Goal: Transaction & Acquisition: Purchase product/service

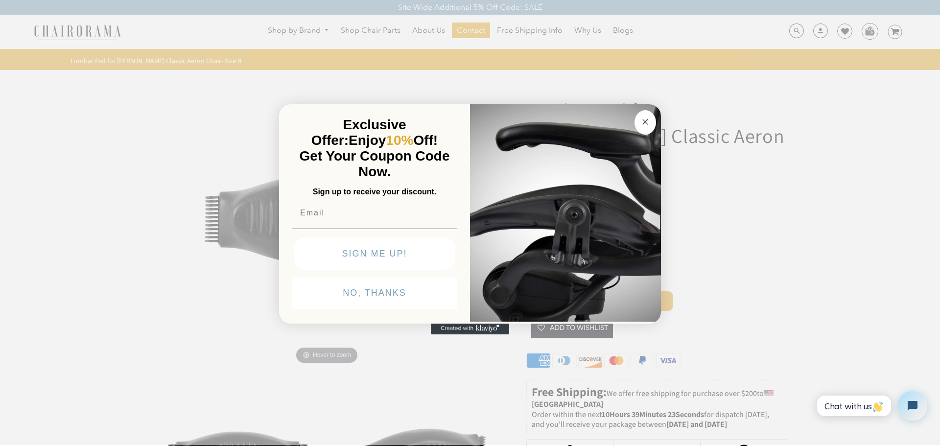
click at [641, 123] on circle "Close dialog" at bounding box center [645, 121] width 11 height 11
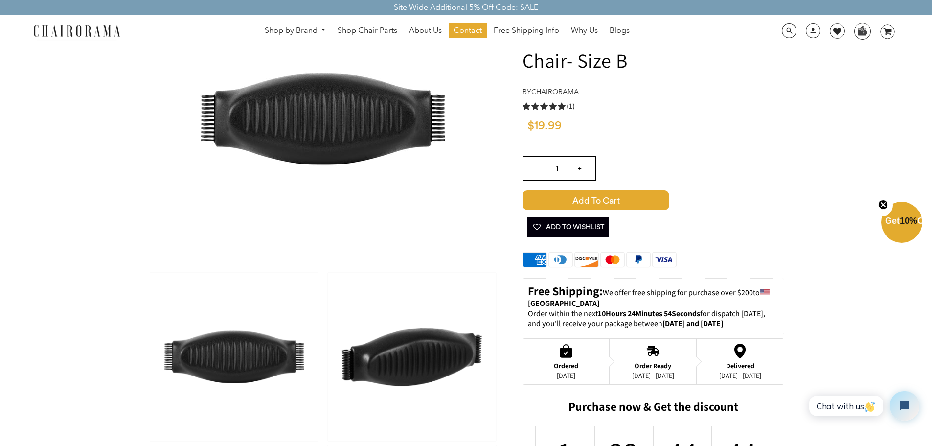
scroll to position [49, 0]
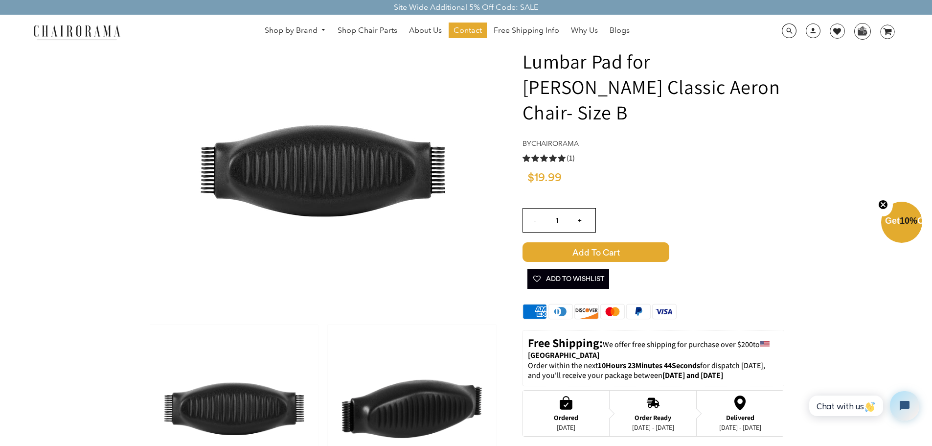
click at [593, 242] on span "Add to Cart" at bounding box center [596, 252] width 147 height 20
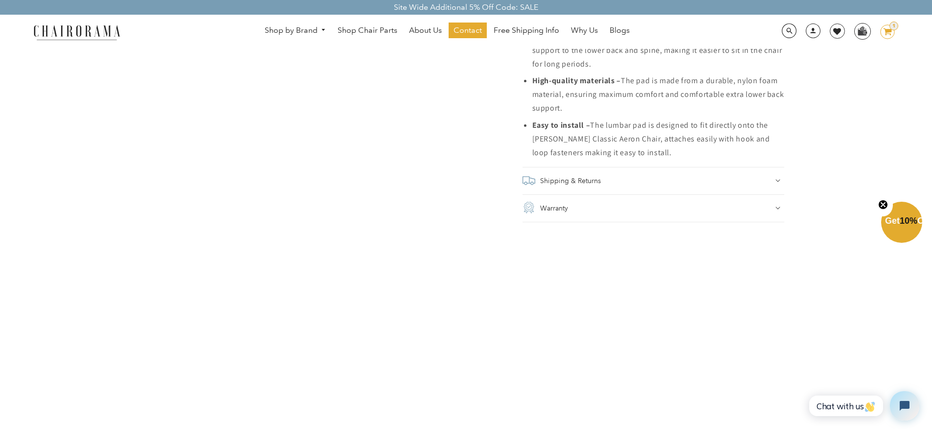
scroll to position [832, 0]
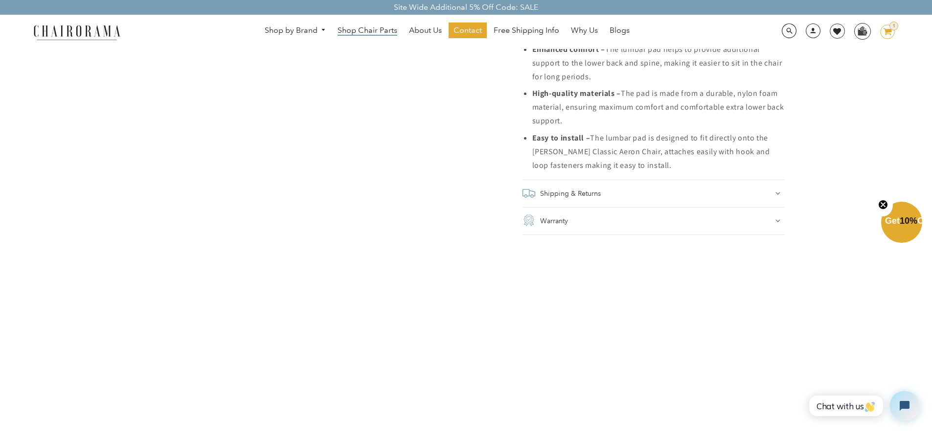
click at [370, 30] on span "Shop Chair Parts" at bounding box center [368, 30] width 60 height 10
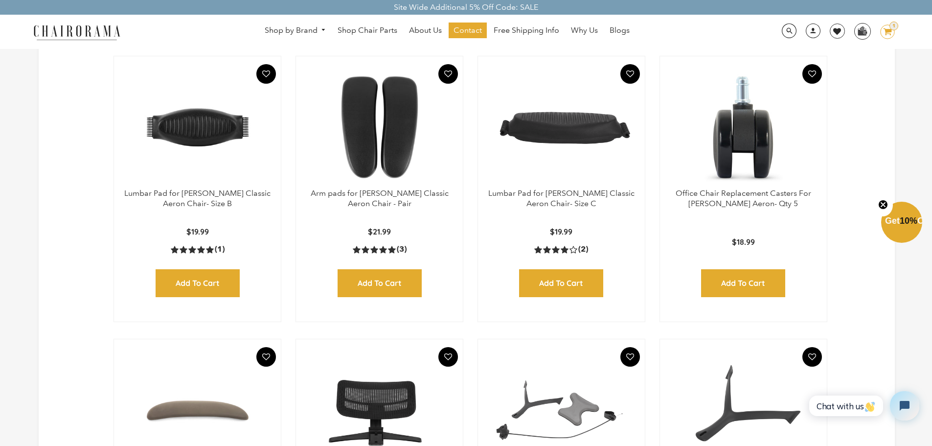
scroll to position [343, 0]
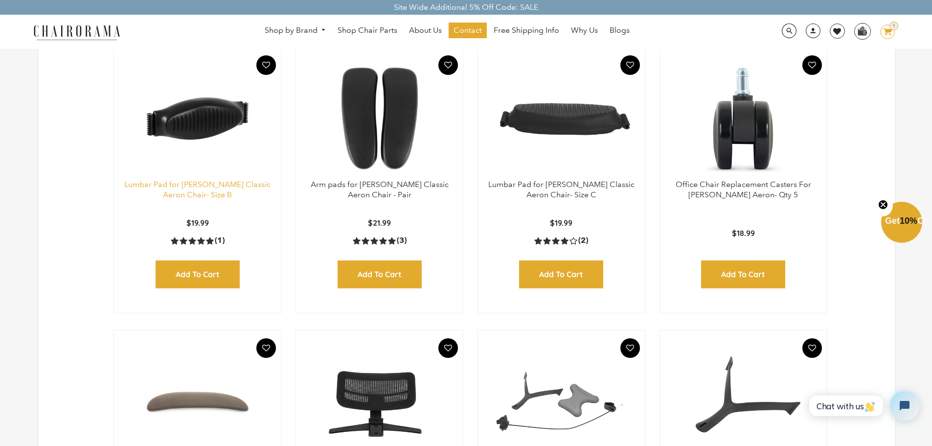
click at [200, 194] on link "Lumbar Pad for [PERSON_NAME] Classic Aeron Chair- Size B" at bounding box center [197, 190] width 146 height 20
